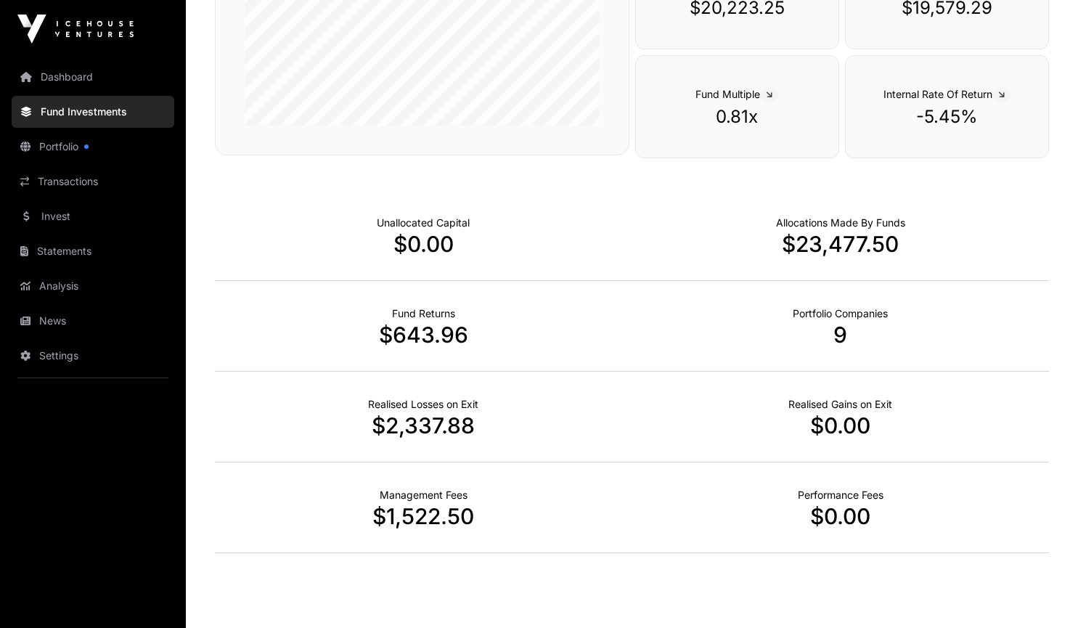
scroll to position [412, 0]
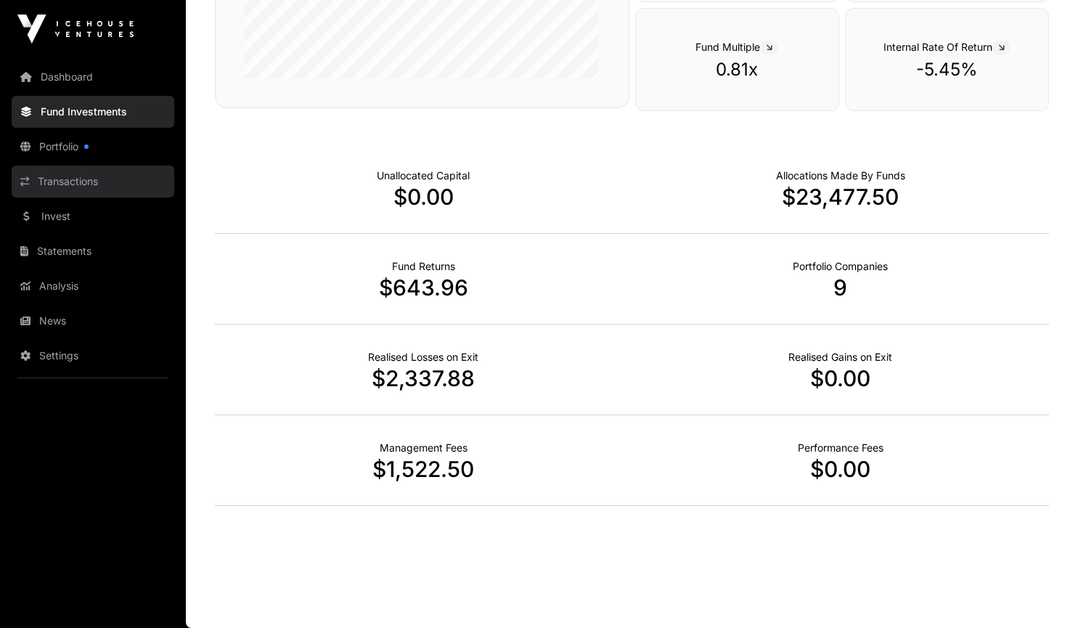
click at [87, 190] on link "Transactions" at bounding box center [93, 181] width 163 height 32
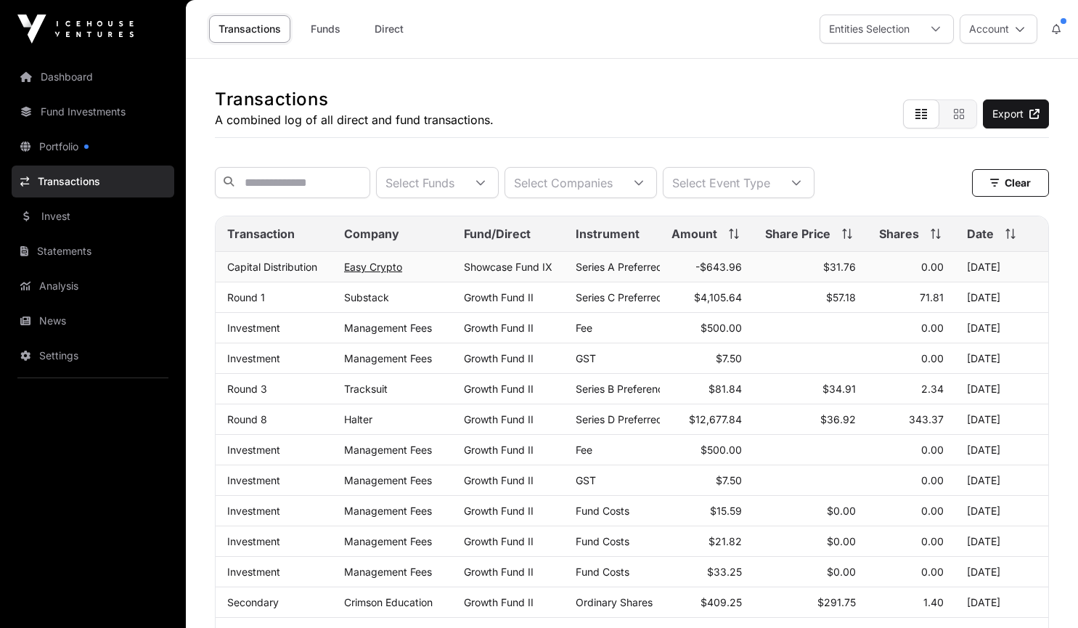
click at [380, 273] on link "Easy Crypto" at bounding box center [373, 267] width 58 height 12
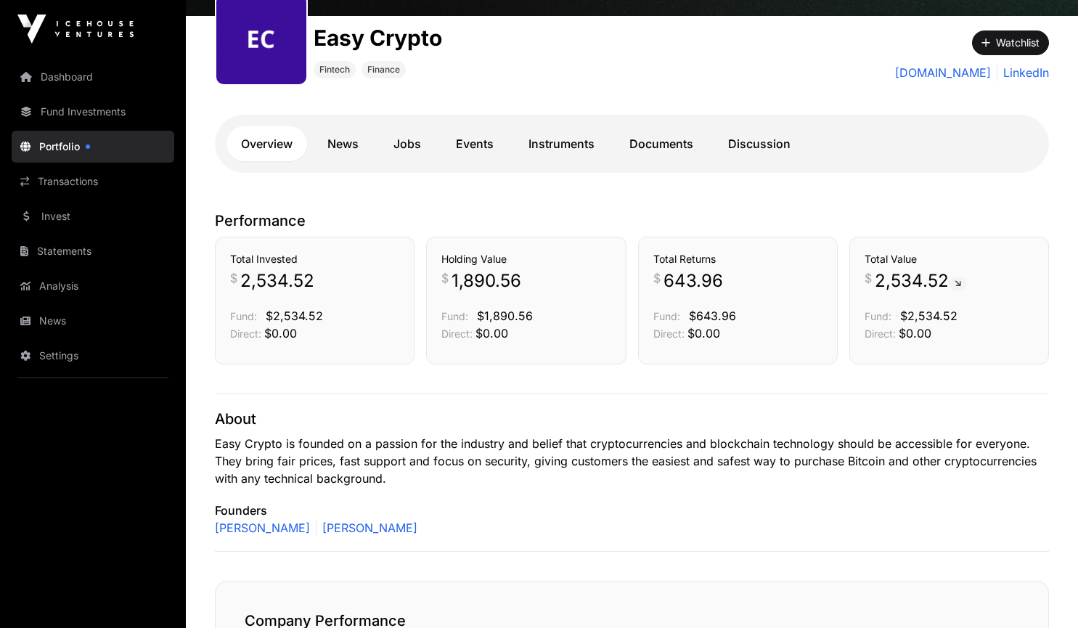
scroll to position [183, 0]
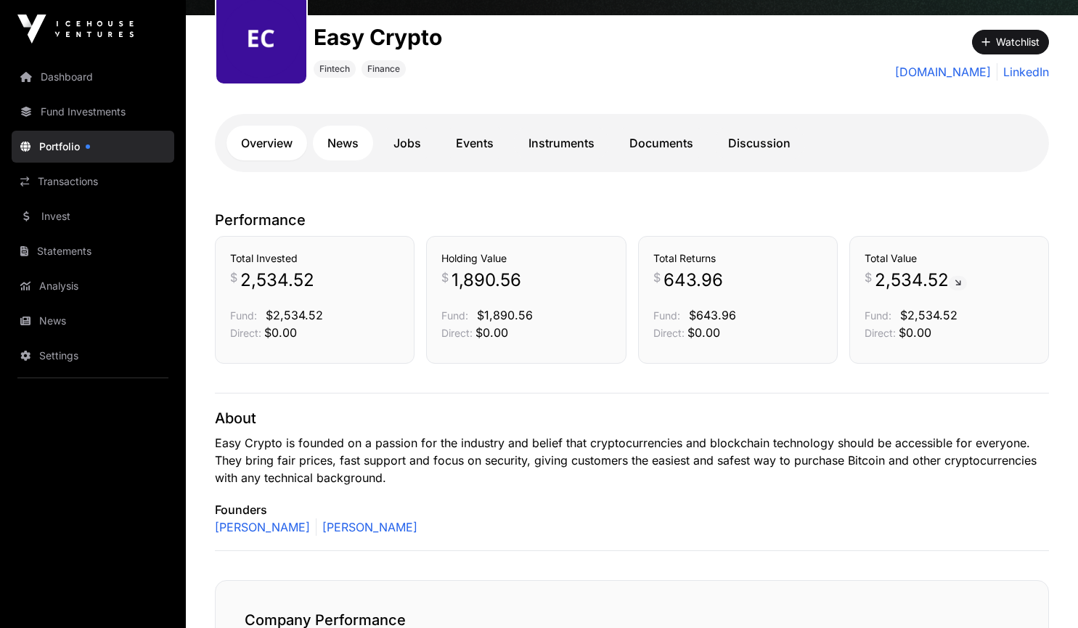
click at [344, 143] on link "News" at bounding box center [343, 143] width 60 height 35
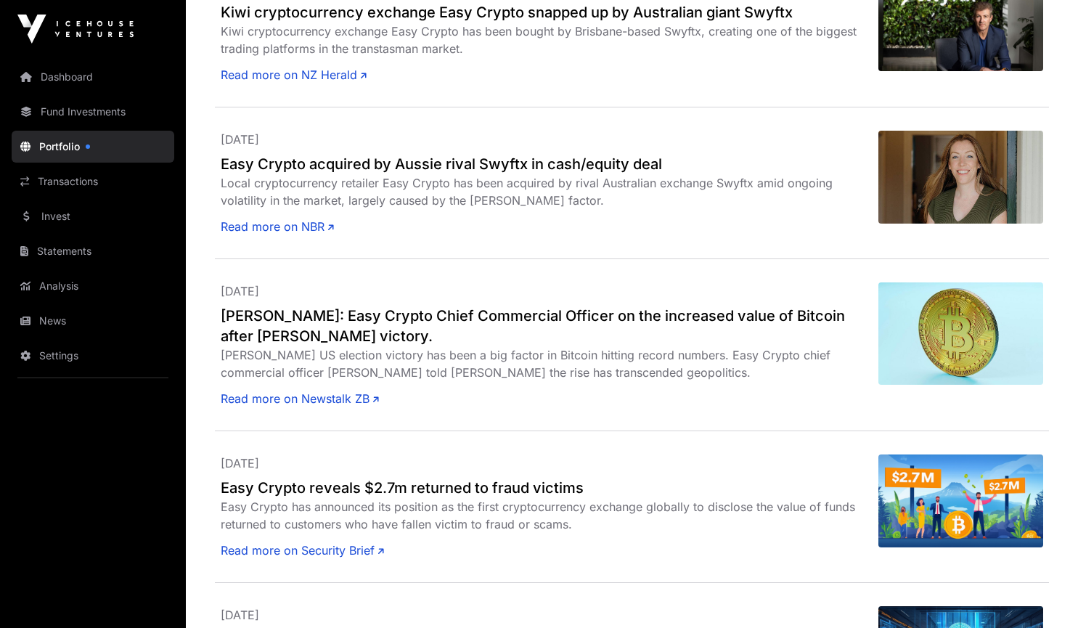
scroll to position [644, 0]
